Goal: Task Accomplishment & Management: Manage account settings

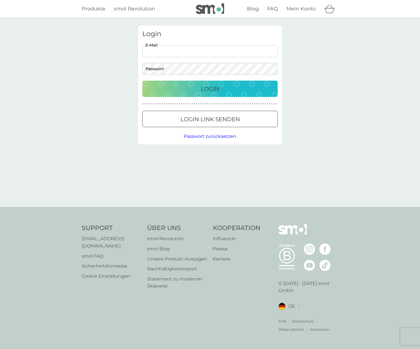
type input "[PERSON_NAME][EMAIL_ADDRESS][PERSON_NAME][DOMAIN_NAME]"
click at [189, 82] on button "Login" at bounding box center [209, 89] width 135 height 16
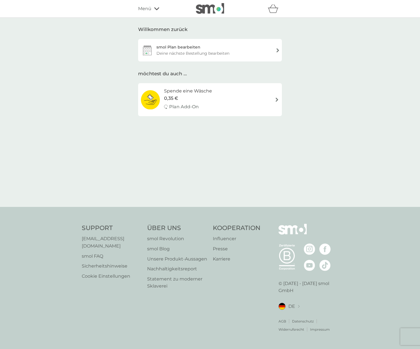
drag, startPoint x: 200, startPoint y: 63, endPoint x: 202, endPoint y: 58, distance: 4.5
click at [200, 62] on div "Willkommen zurück smol Plan bearbeiten Deine nächste Bestellung bearbeiten möch…" at bounding box center [210, 71] width 152 height 90
click at [209, 47] on div "smol Plan bearbeiten Deine nächste Bestellung bearbeiten" at bounding box center [210, 50] width 144 height 23
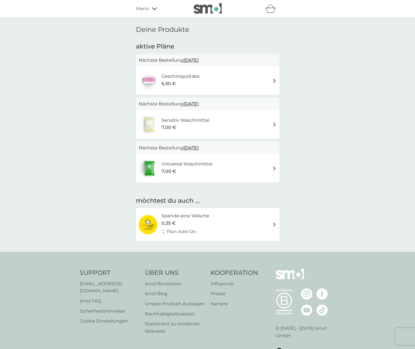
click at [199, 58] on span "[DATE]" at bounding box center [191, 60] width 15 height 11
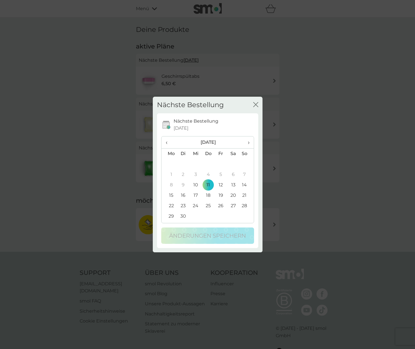
click at [248, 144] on span "›" at bounding box center [247, 142] width 6 height 12
click at [167, 142] on span "‹" at bounding box center [169, 142] width 7 height 12
click at [223, 206] on td "31" at bounding box center [221, 205] width 13 height 10
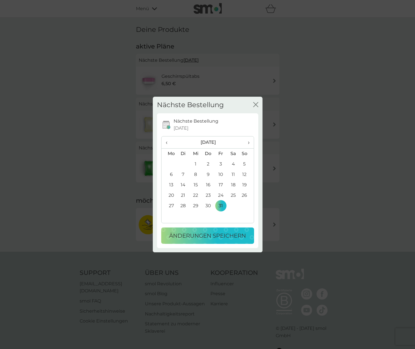
click at [215, 237] on p "Änderungen speichern" at bounding box center [207, 235] width 77 height 9
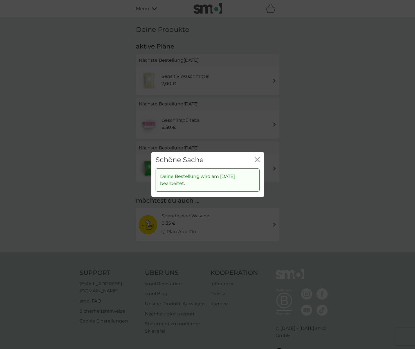
click at [256, 159] on icon "Schließen" at bounding box center [257, 159] width 5 height 5
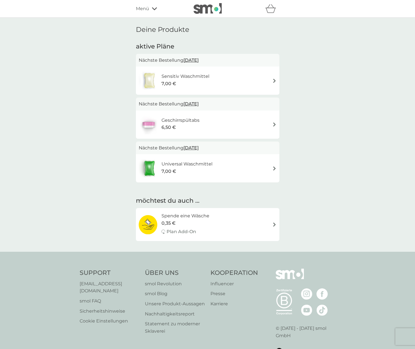
click at [195, 57] on span "[DATE]" at bounding box center [191, 60] width 15 height 11
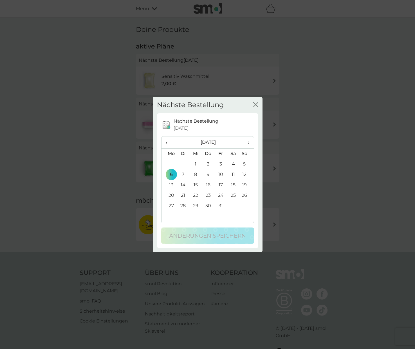
click at [220, 205] on td "31" at bounding box center [221, 205] width 13 height 10
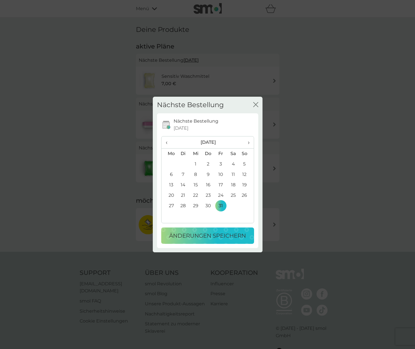
click at [229, 236] on p "Änderungen speichern" at bounding box center [207, 235] width 77 height 9
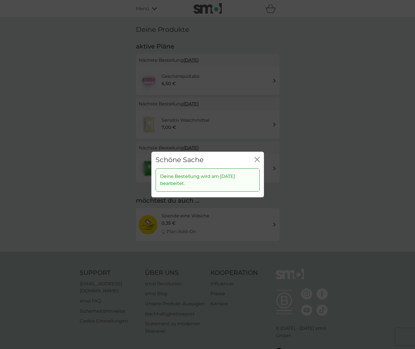
click at [257, 159] on icon "Schließen" at bounding box center [256, 159] width 2 height 5
